Goal: Task Accomplishment & Management: Use online tool/utility

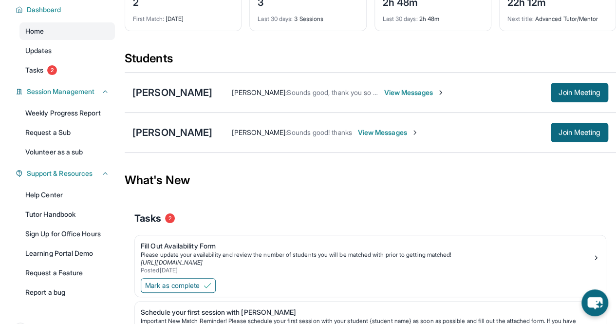
scroll to position [71, 0]
click at [179, 140] on div "[PERSON_NAME]" at bounding box center [172, 133] width 80 height 14
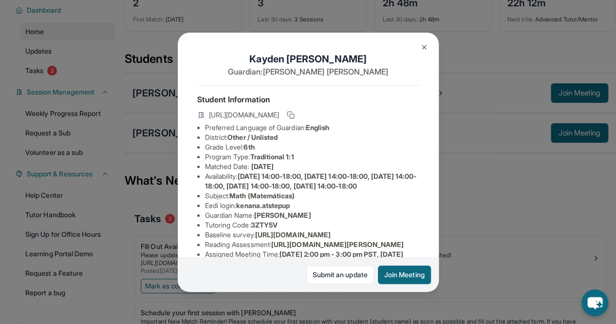
click at [429, 52] on button at bounding box center [423, 46] width 19 height 19
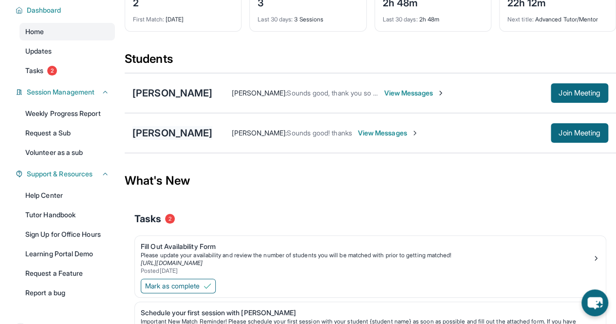
click at [149, 140] on div "[PERSON_NAME]" at bounding box center [172, 133] width 80 height 14
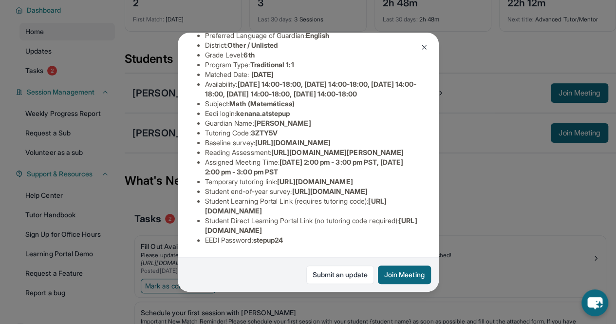
scroll to position [170, 0]
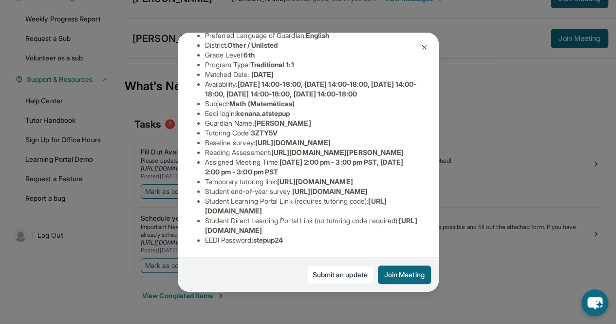
click at [474, 65] on div "Kayden Louis Guardian: [PERSON_NAME] Student Information [URL][DOMAIN_NAME] Pre…" at bounding box center [308, 162] width 616 height 324
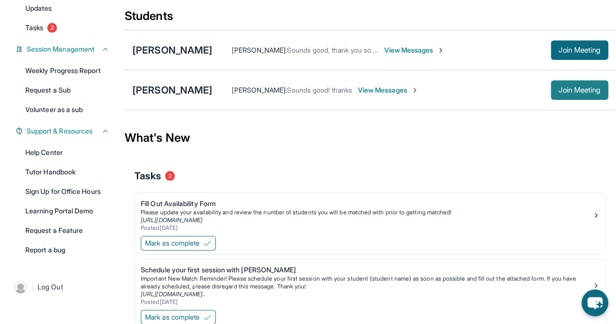
scroll to position [112, 0]
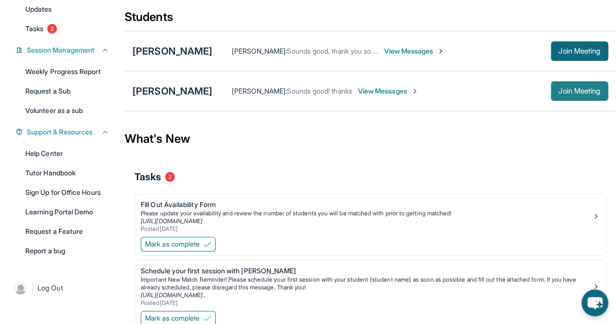
click at [560, 93] on span "Join Meeting" at bounding box center [579, 91] width 42 height 6
click at [178, 98] on div "[PERSON_NAME]" at bounding box center [172, 91] width 80 height 14
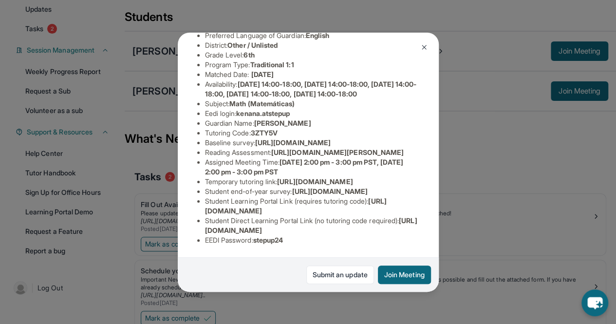
scroll to position [203, 0]
click at [423, 47] on img at bounding box center [424, 47] width 8 height 8
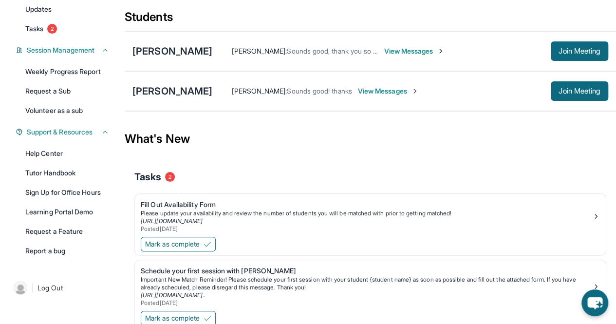
click at [317, 134] on div "What's New" at bounding box center [370, 138] width 491 height 43
click at [564, 94] on span "Join Meeting" at bounding box center [579, 91] width 42 height 6
click at [383, 130] on div "What's New" at bounding box center [370, 138] width 491 height 43
click at [560, 94] on span "Join Meeting" at bounding box center [579, 91] width 42 height 6
click at [164, 98] on div "[PERSON_NAME]" at bounding box center [172, 91] width 80 height 14
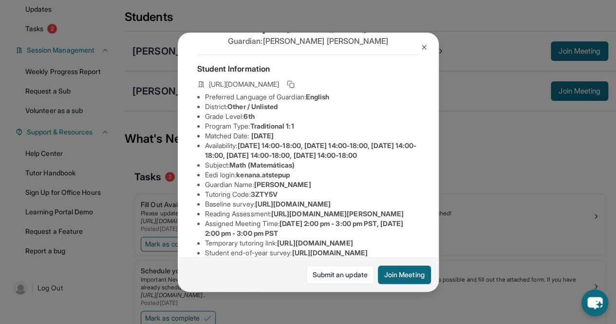
scroll to position [32, 0]
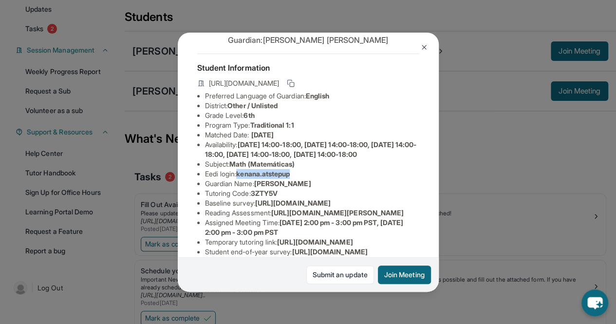
copy span "kenana.atstepup"
drag, startPoint x: 241, startPoint y: 192, endPoint x: 302, endPoint y: 194, distance: 60.9
click at [302, 179] on li "Eedi login : kenana.atstepup" at bounding box center [312, 174] width 214 height 10
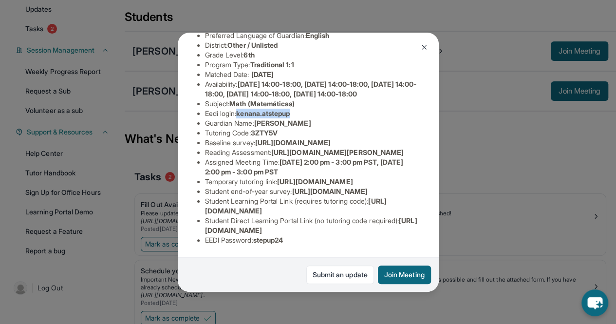
scroll to position [224, 0]
copy span "stepup24"
drag, startPoint x: 257, startPoint y: 232, endPoint x: 312, endPoint y: 236, distance: 54.6
click at [312, 236] on li "EEDI Password : stepup24" at bounding box center [312, 240] width 214 height 10
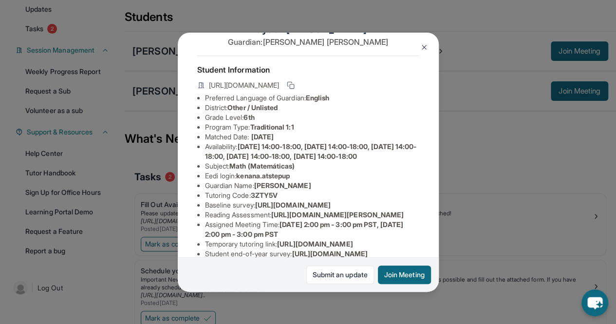
scroll to position [30, 0]
copy span "kenana.atstepup"
drag, startPoint x: 240, startPoint y: 193, endPoint x: 313, endPoint y: 195, distance: 73.5
click at [313, 180] on li "Eedi login : kenana.atstepup" at bounding box center [312, 175] width 214 height 10
click at [421, 46] on img at bounding box center [424, 47] width 8 height 8
